Goal: Communication & Community: Answer question/provide support

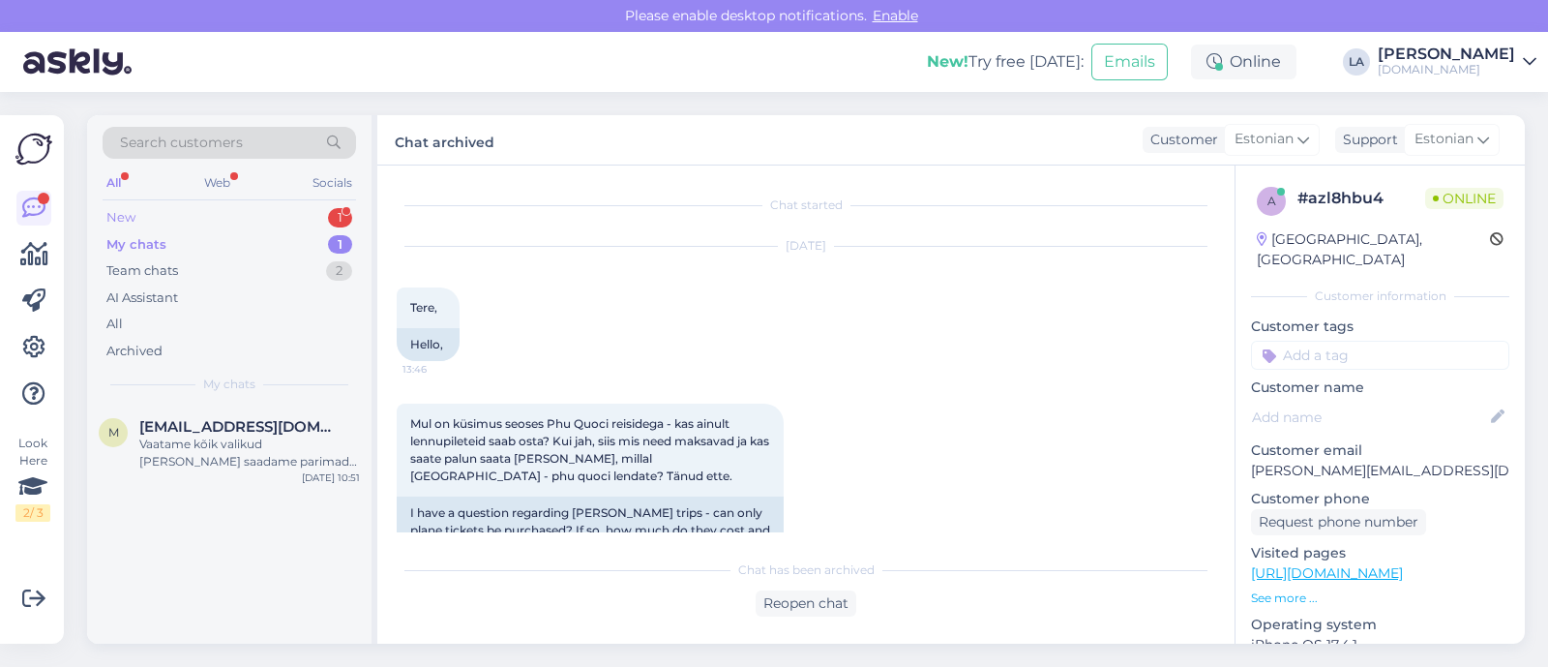
scroll to position [230, 0]
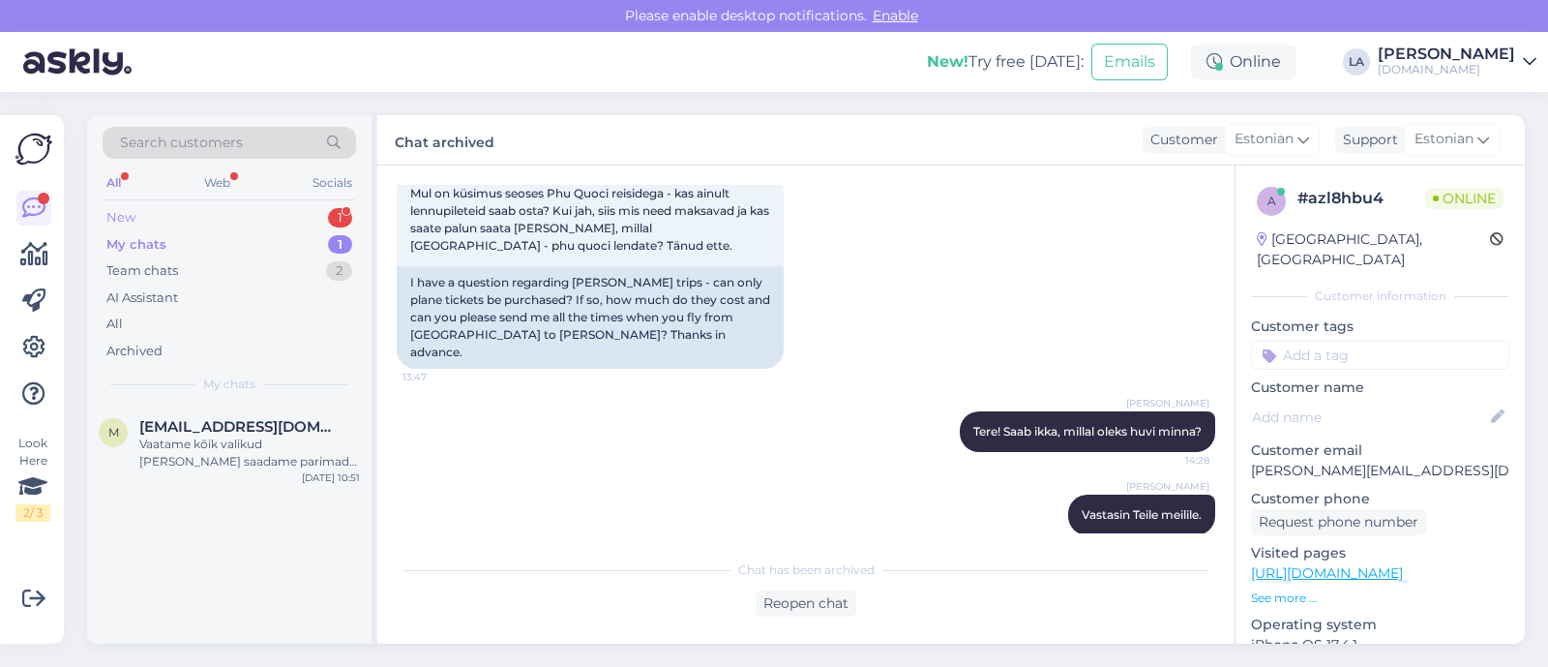
click at [343, 209] on div "1" at bounding box center [340, 217] width 24 height 19
click at [265, 428] on span "[EMAIL_ADDRESS][DOMAIN_NAME]" at bounding box center [239, 426] width 201 height 17
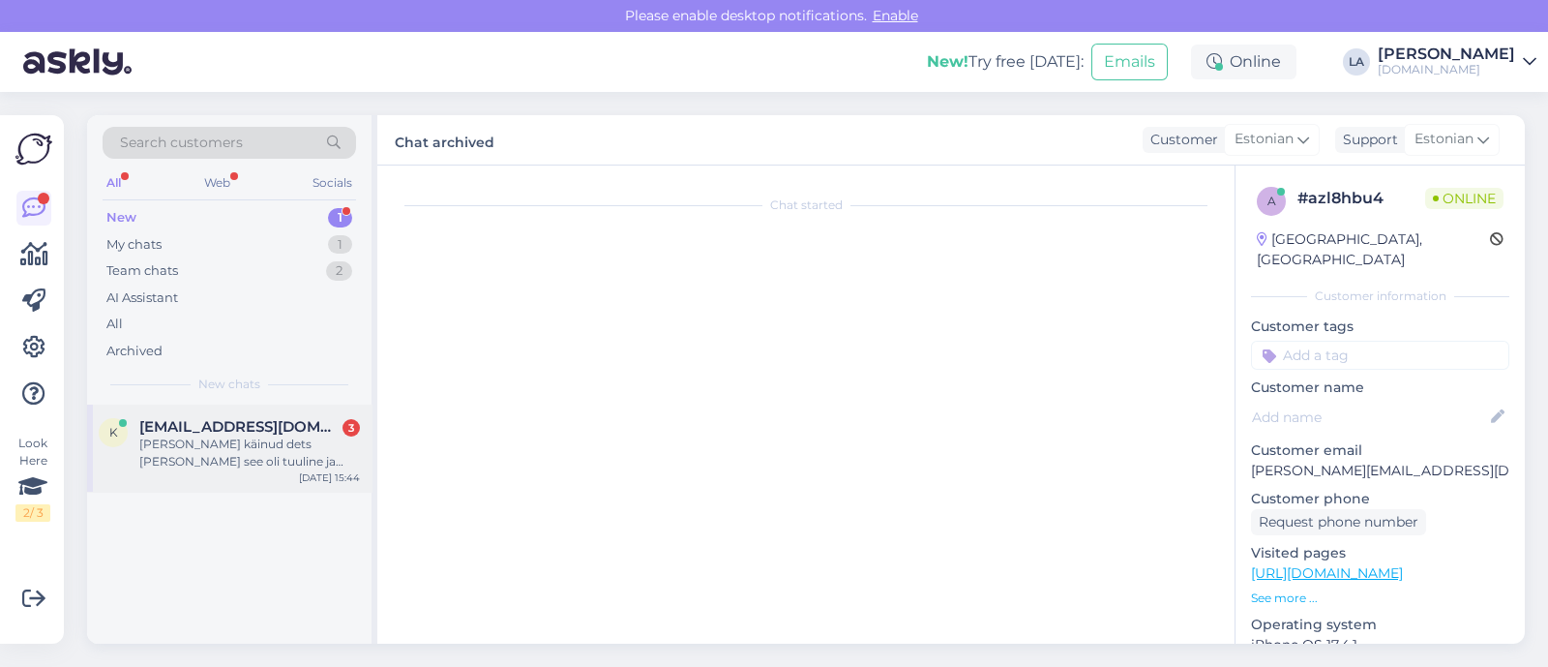
scroll to position [66, 0]
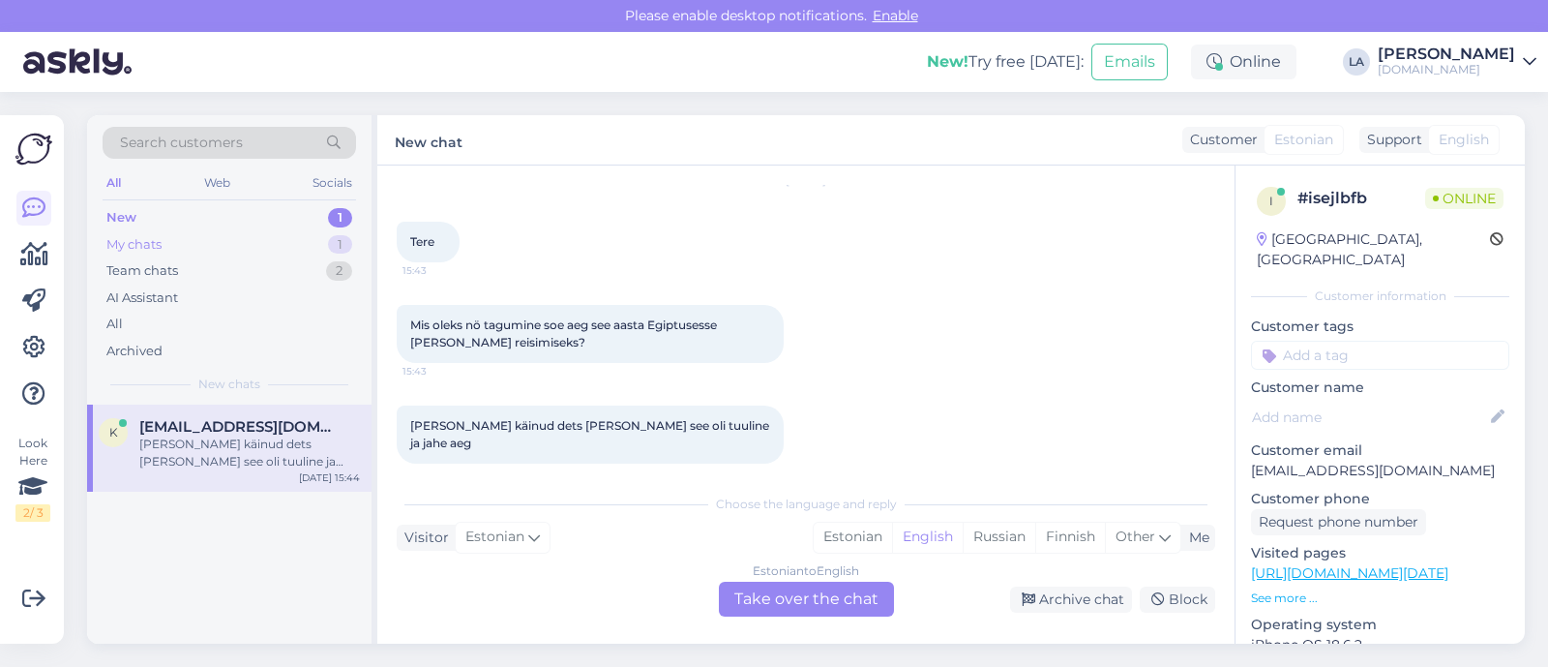
click at [284, 241] on div "My chats 1" at bounding box center [229, 244] width 253 height 27
click at [275, 437] on div "Vaatame kõik valikud [PERSON_NAME] saadame parimad Teile meilile tänase päeva j…" at bounding box center [249, 452] width 221 height 35
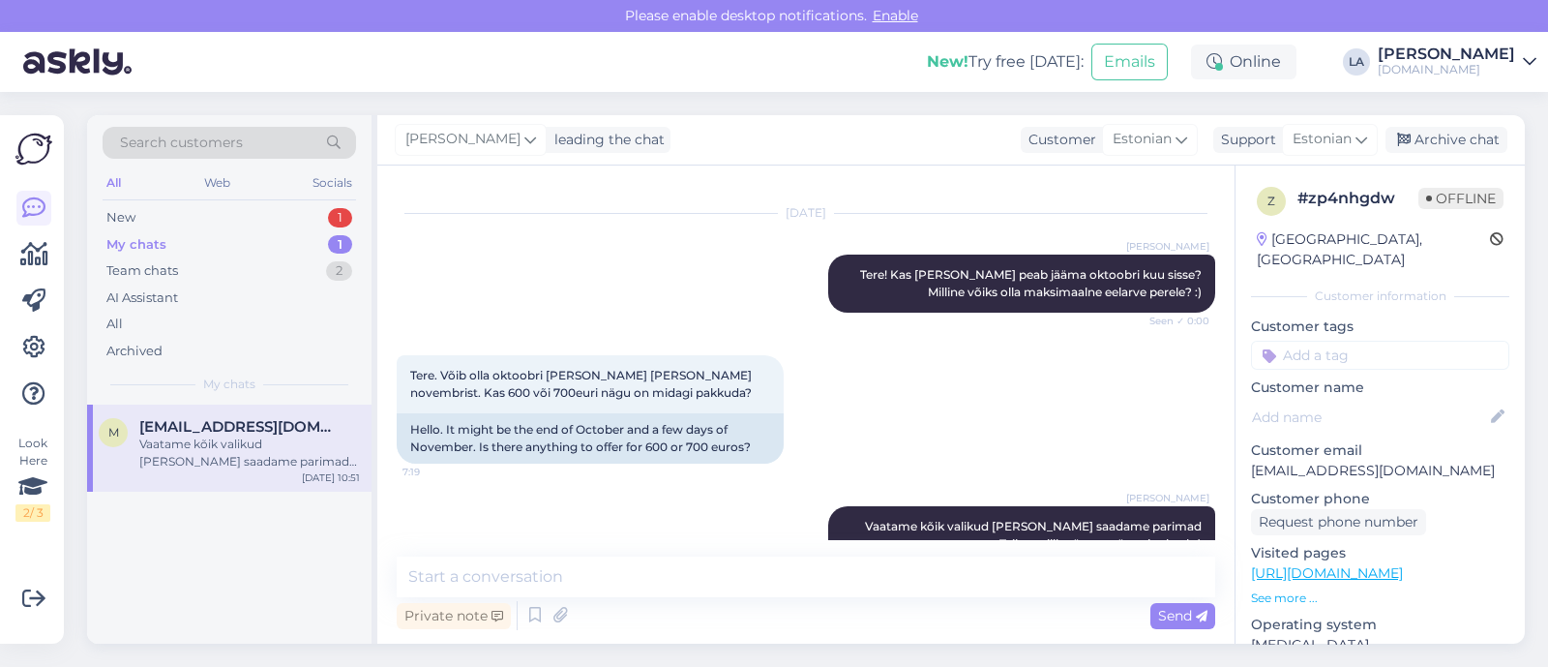
scroll to position [3235, 0]
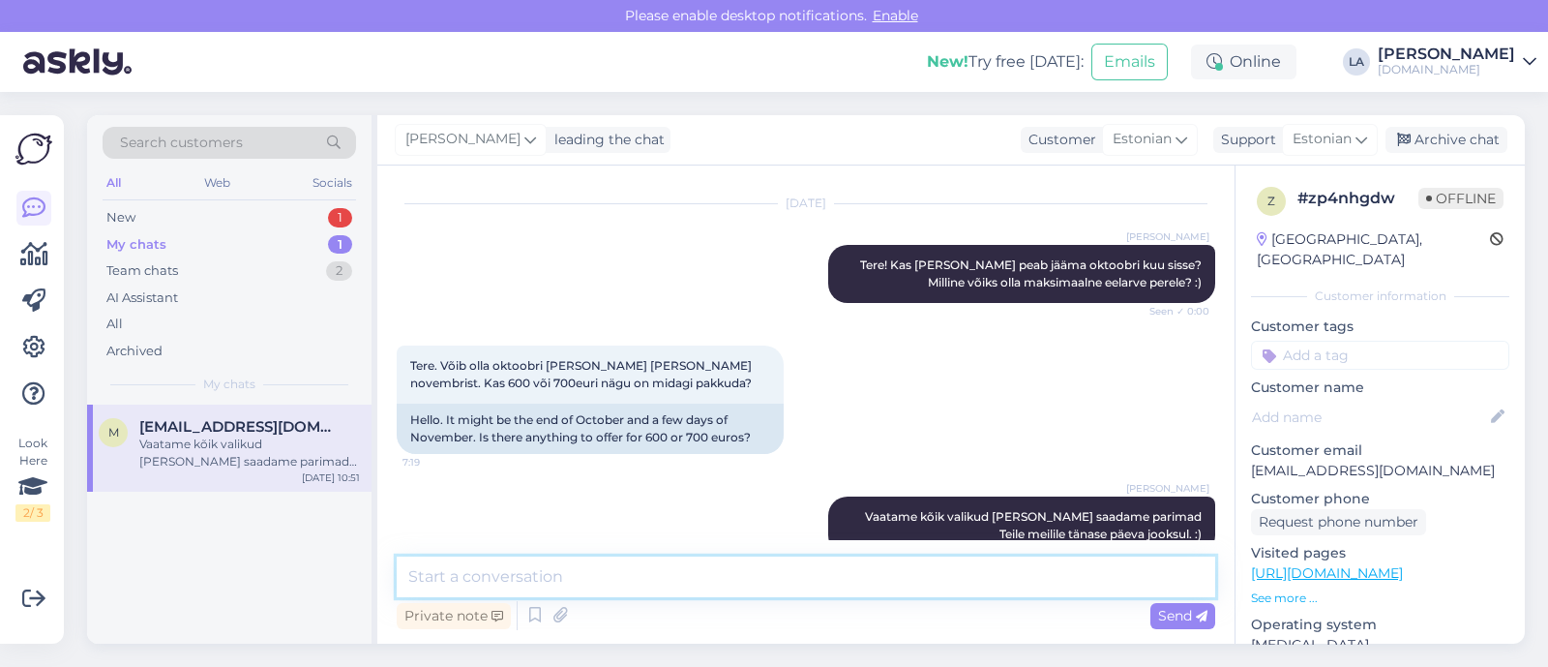
click at [764, 568] on textarea at bounding box center [806, 576] width 819 height 41
click at [902, 572] on textarea "Täpsustan korra üle ennem pakkumise tegemist," at bounding box center [806, 576] width 819 height 41
click at [868, 578] on textarea "Täpsustan korra üle ennem pakkumise tegemist, et kas reisitagasi tuleb võiks ol…" at bounding box center [806, 576] width 819 height 41
drag, startPoint x: 909, startPoint y: 581, endPoint x: 841, endPoint y: 581, distance: 68.7
click at [841, 581] on textarea "Täpsustan korra üle ennem pakkumise tegemist, et kas reisitagasi tuleb võiks ol…" at bounding box center [806, 576] width 819 height 41
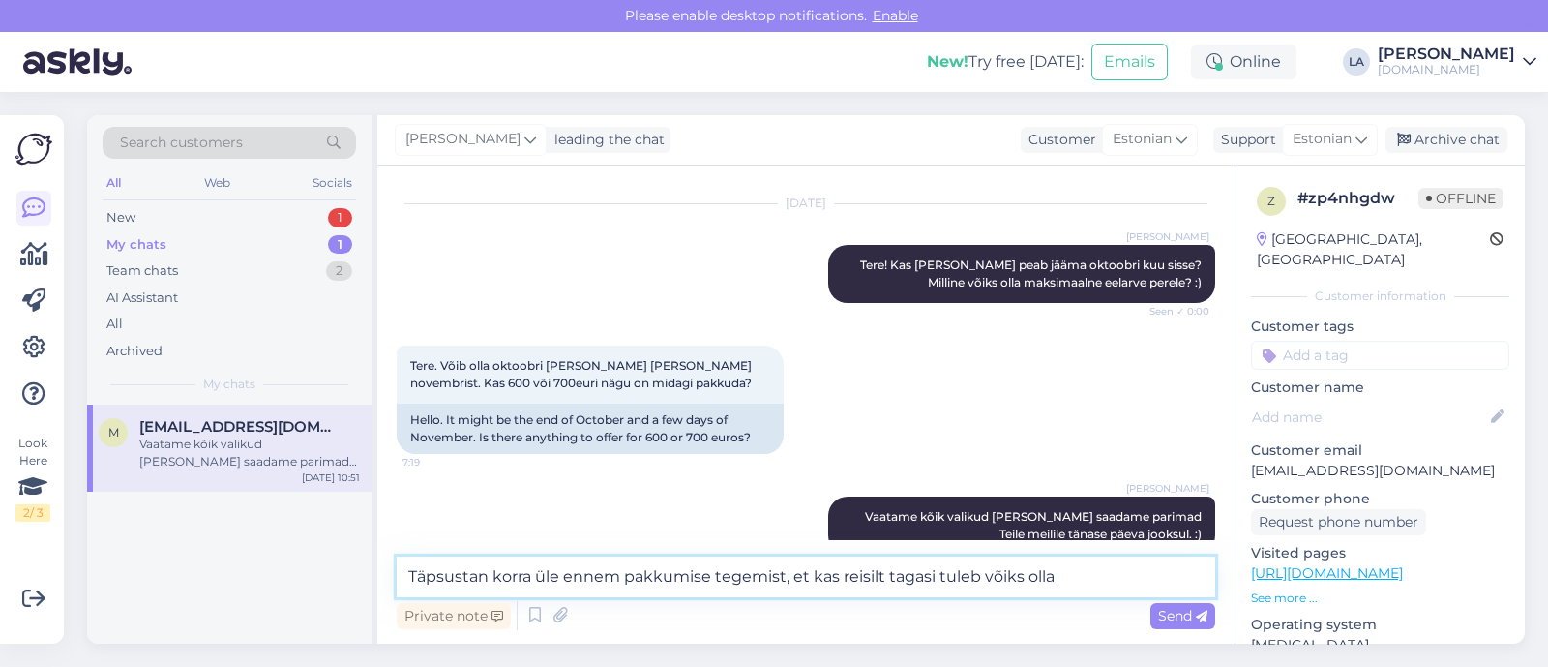
click at [977, 578] on textarea "Täpsustan korra üle ennem pakkumise tegemist, et kas reisilt tagasi tuleb võiks…" at bounding box center [806, 576] width 819 height 41
click at [1163, 573] on textarea "Täpsustan korra üle ennem pakkumise tegemist, et kas reisilt tagasi tuleks võik…" at bounding box center [806, 576] width 819 height 41
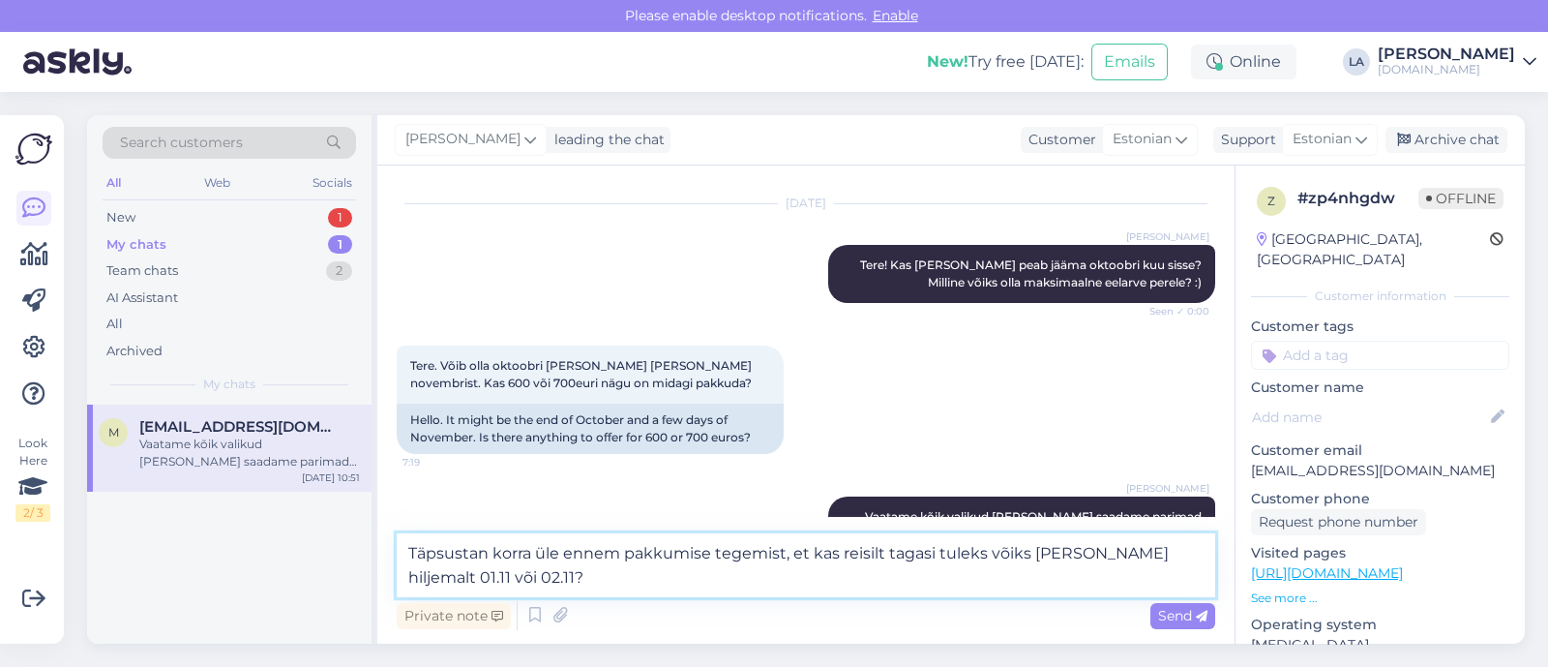
click at [1088, 556] on textarea "Täpsustan korra üle ennem pakkumise tegemist, et kas reisilt tagasi tuleks võik…" at bounding box center [806, 565] width 819 height 64
type textarea "Täpsustan korra üle ennem pakkumise tegemist, et kas reisilt tagasi tuleks võik…"
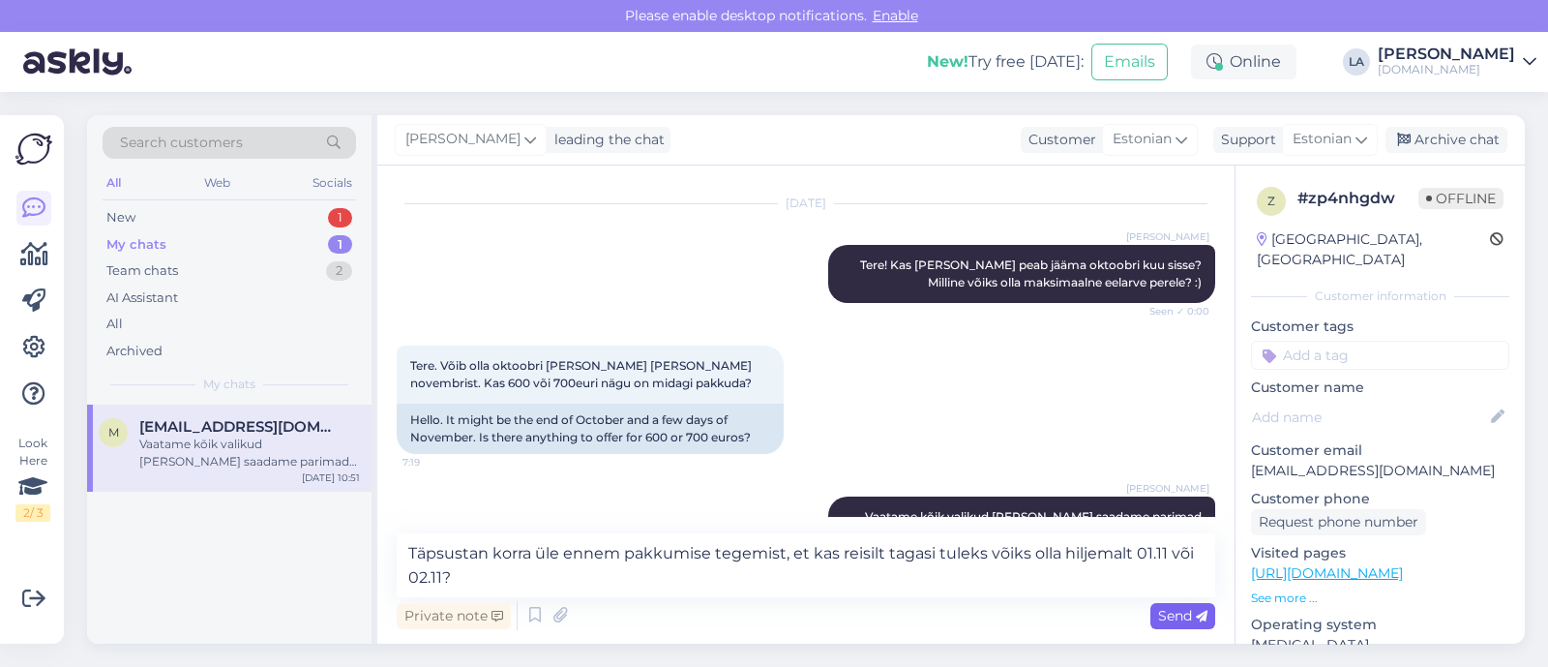
click at [1182, 614] on span "Send" at bounding box center [1182, 615] width 49 height 17
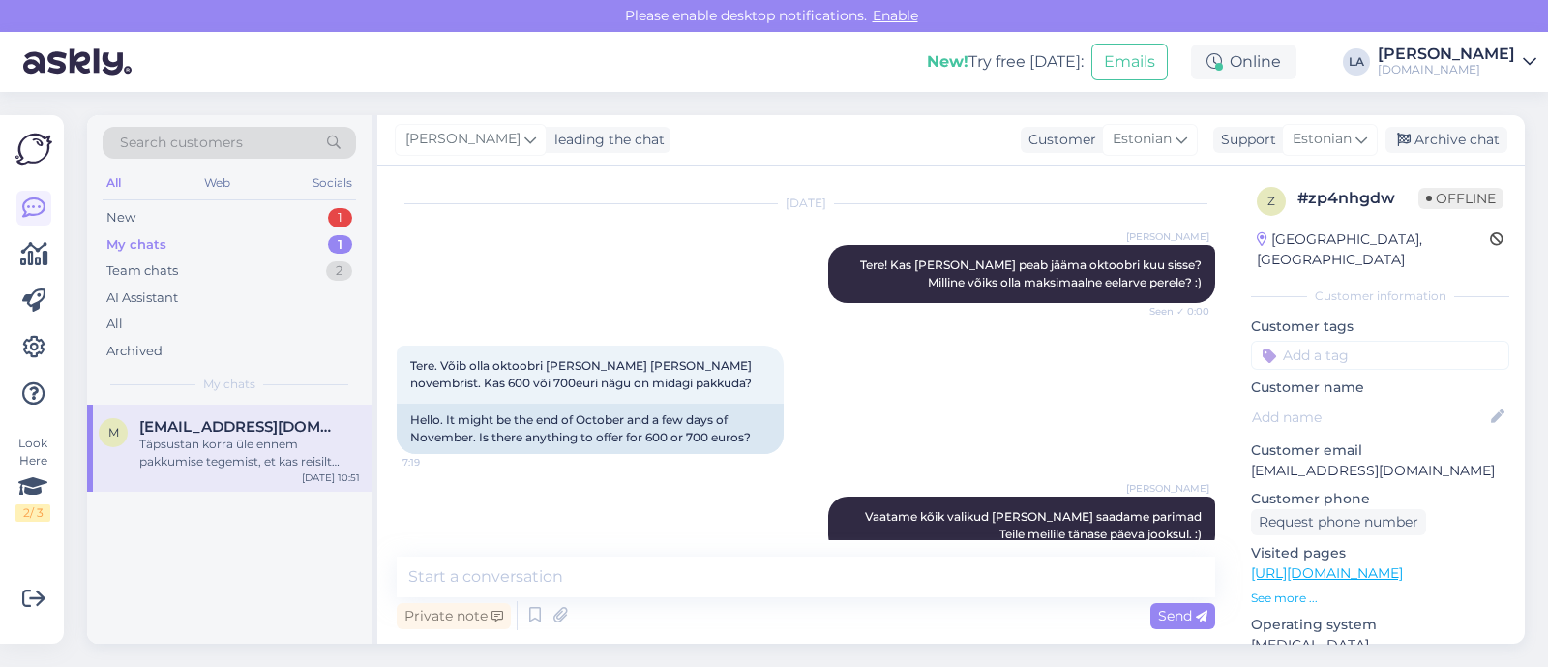
scroll to position [3337, 0]
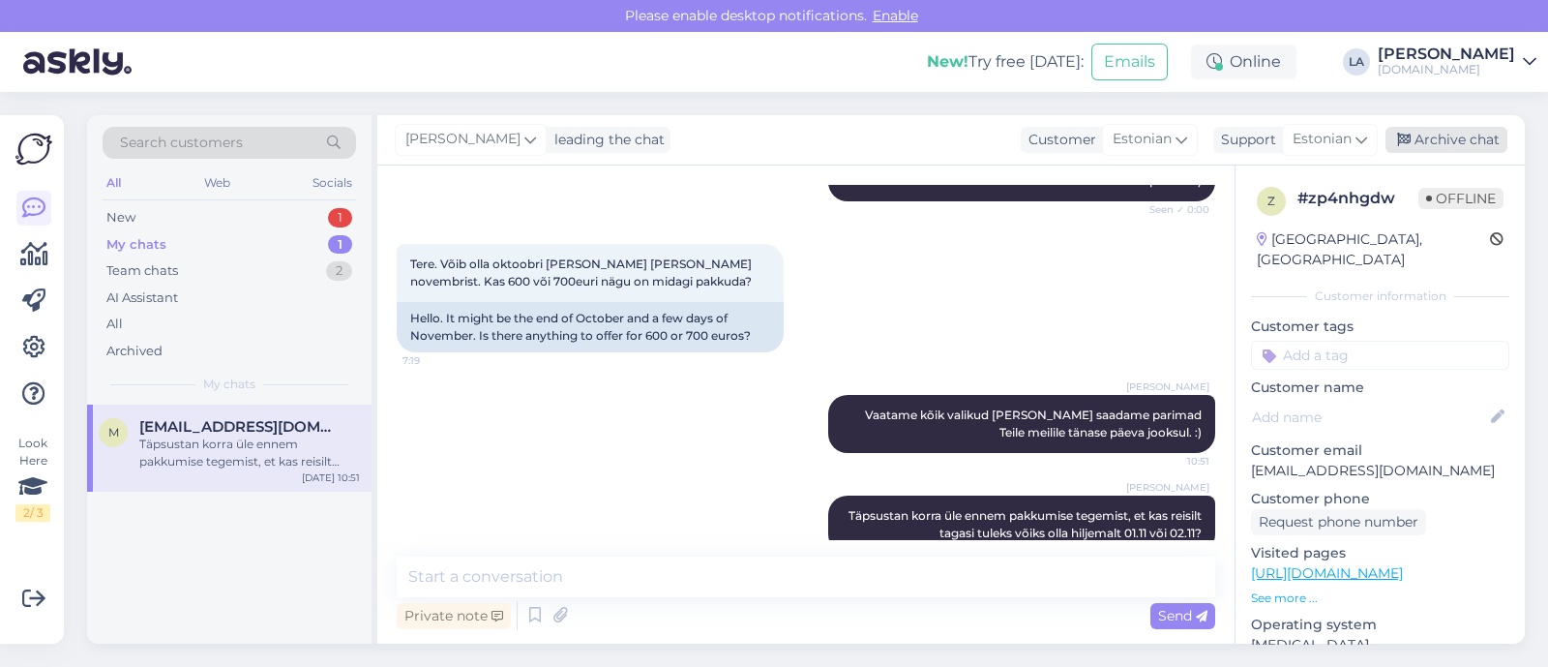
click at [1457, 137] on div "Archive chat" at bounding box center [1447, 140] width 122 height 26
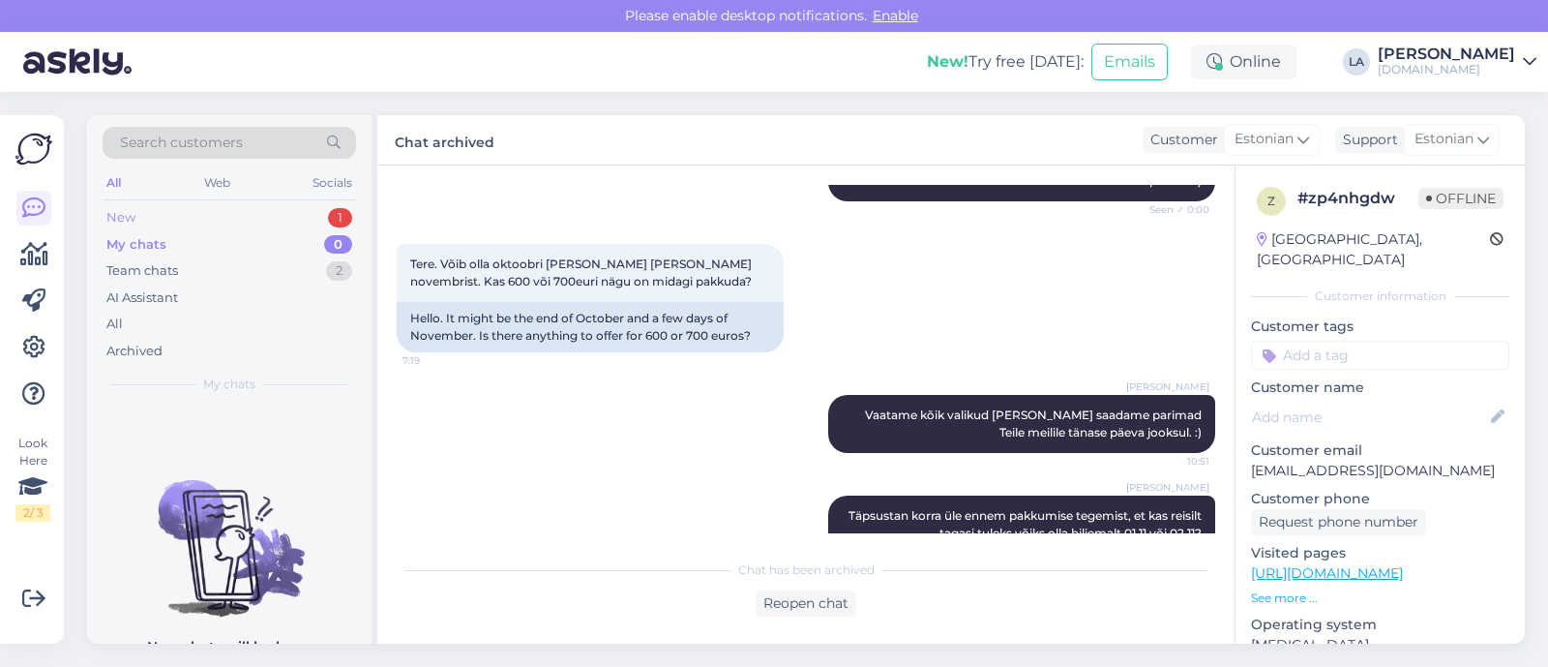
click at [258, 217] on div "New 1" at bounding box center [229, 217] width 253 height 27
